Goal: Information Seeking & Learning: Check status

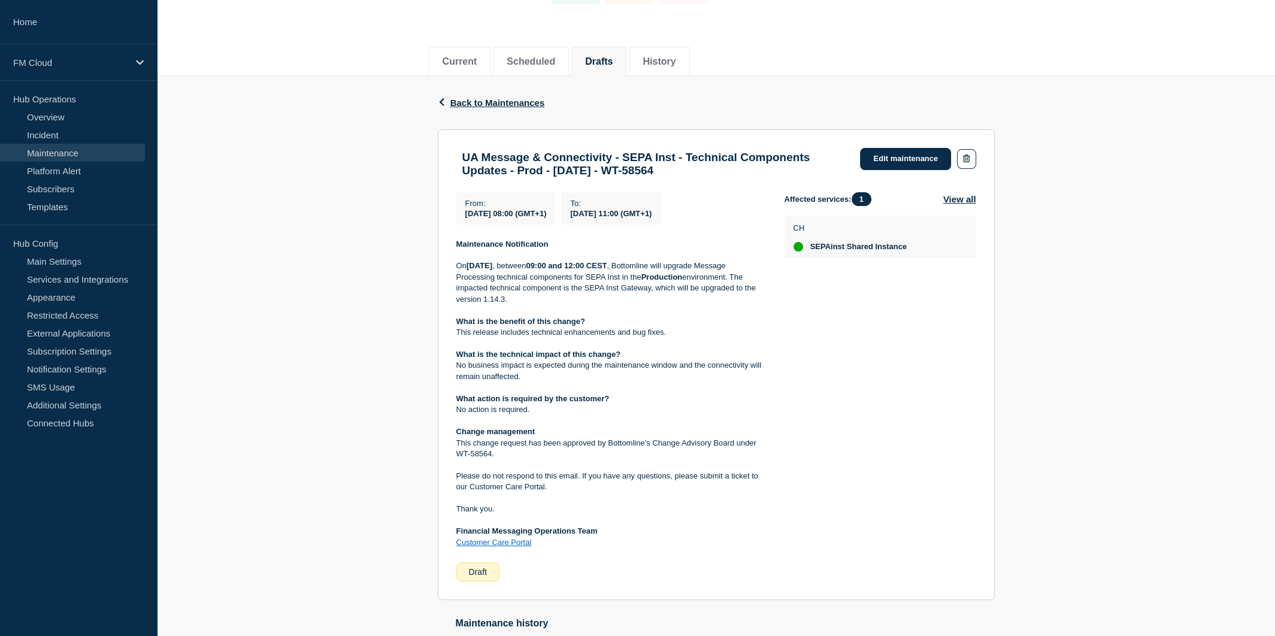
scroll to position [120, 0]
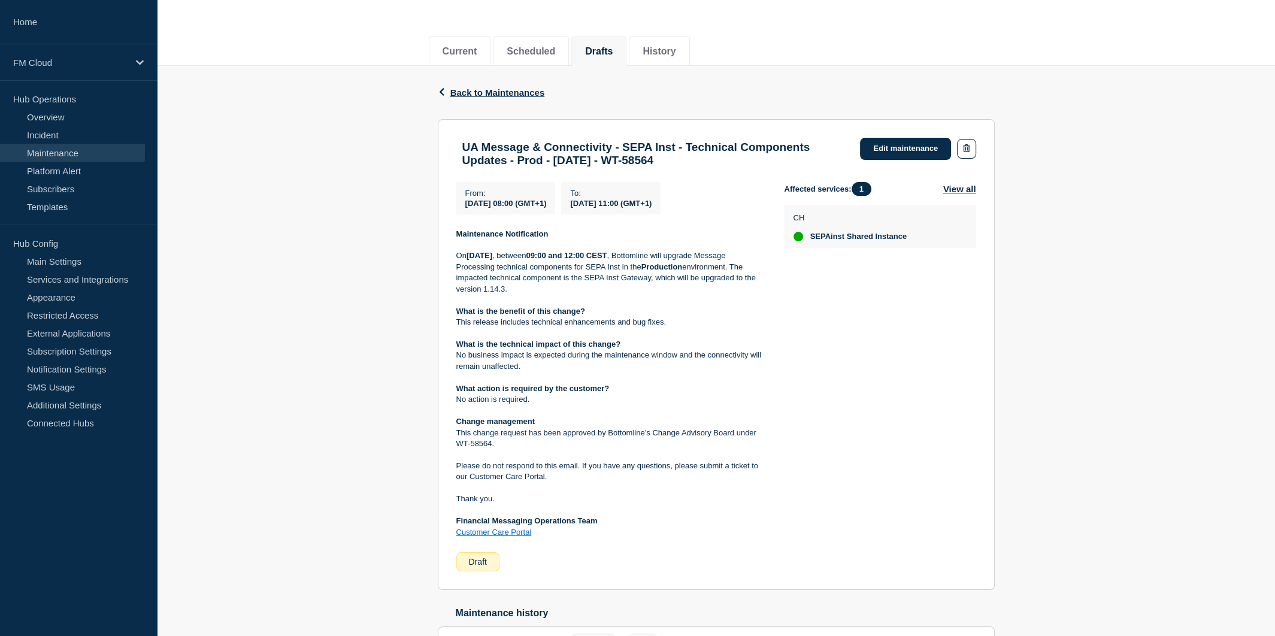
click at [544, 372] on p "No business impact is expected during the maintenance window and the connectivi…" at bounding box center [610, 361] width 309 height 22
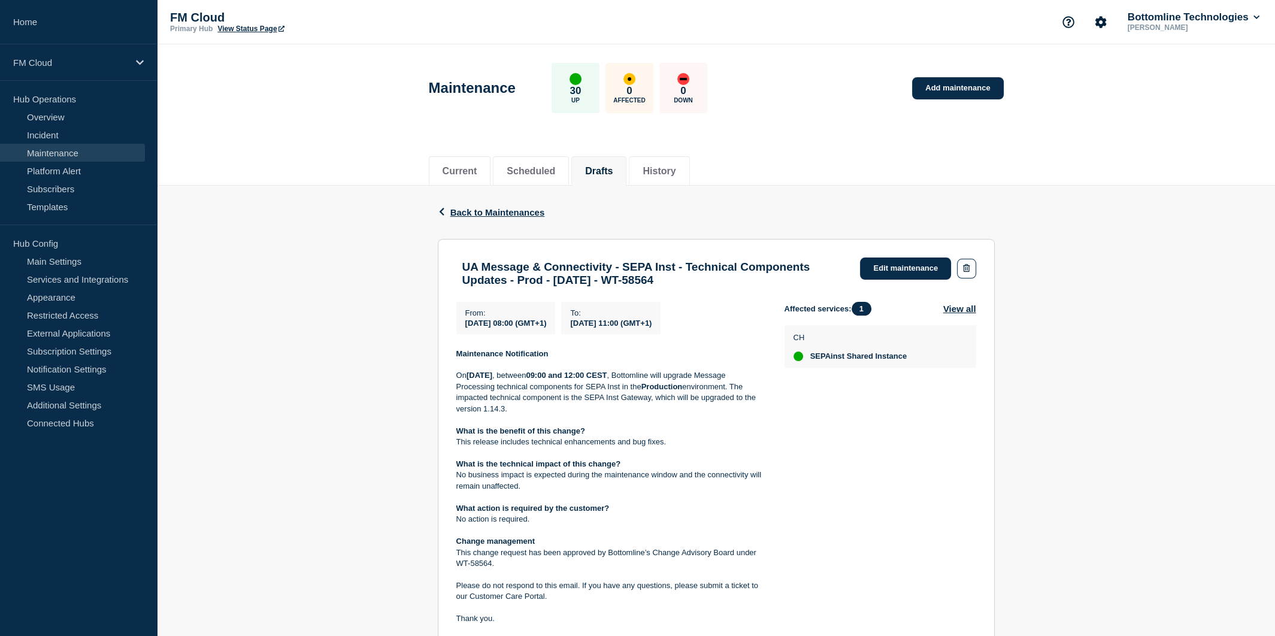
click at [727, 271] on h3 "UA Message & Connectivity - SEPA Inst - Technical Components Updates - Prod - 0…" at bounding box center [655, 274] width 386 height 26
click at [774, 283] on h3 "UA Message & Connectivity - SEPA Inst - Technical Components Updates - Prod - 0…" at bounding box center [655, 274] width 386 height 26
drag, startPoint x: 774, startPoint y: 283, endPoint x: 742, endPoint y: 286, distance: 32.5
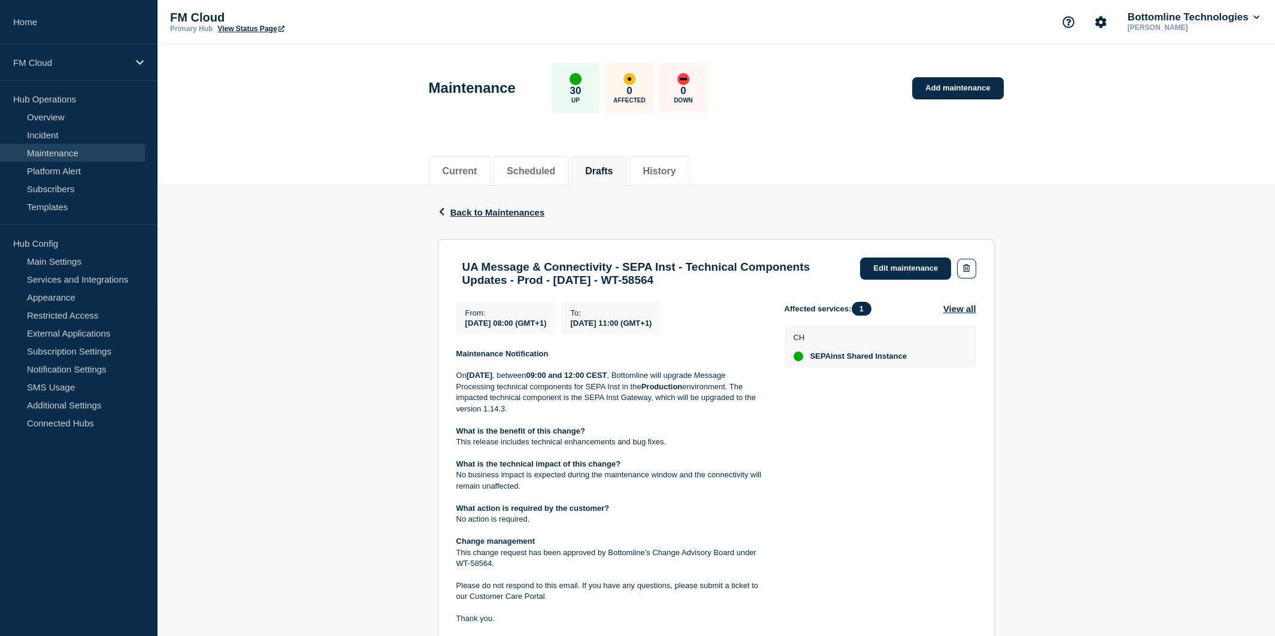
click at [742, 286] on h3 "UA Message & Connectivity - SEPA Inst - Technical Components Updates - Prod - 0…" at bounding box center [655, 274] width 386 height 26
click at [498, 267] on h3 "UA Message & Connectivity - SEPA Inst - Technical Components Updates - Prod - 0…" at bounding box center [655, 274] width 386 height 26
copy div "UA Message & Connectivity - SEPA Inst - Technical Components Updates - Prod - 0…"
